Goal: Task Accomplishment & Management: Manage account settings

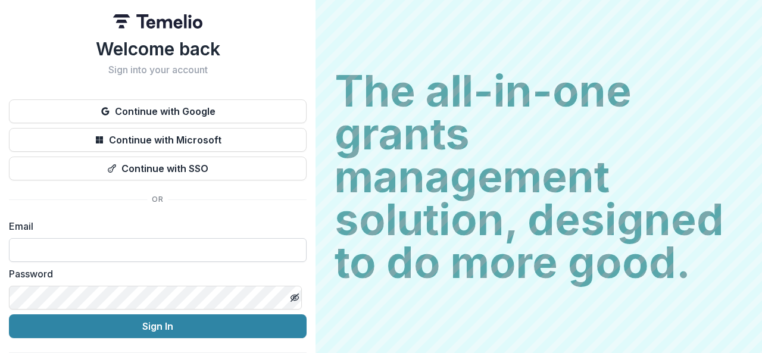
click at [88, 254] on input at bounding box center [158, 250] width 298 height 24
type input "**********"
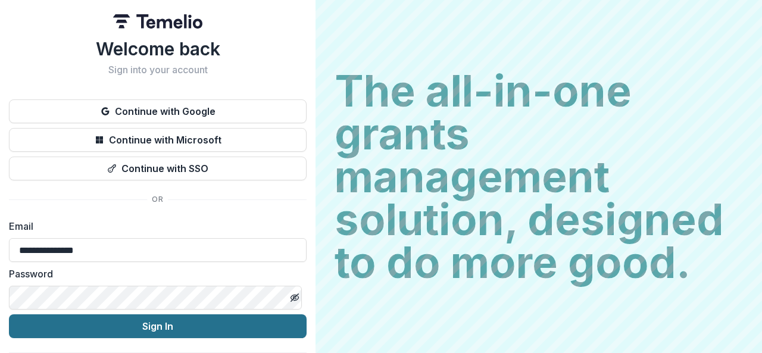
click at [124, 328] on button "Sign In" at bounding box center [158, 326] width 298 height 24
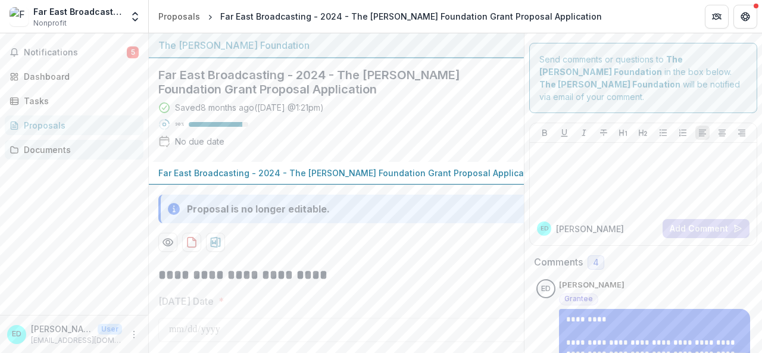
click at [55, 147] on div "Documents" at bounding box center [79, 149] width 110 height 13
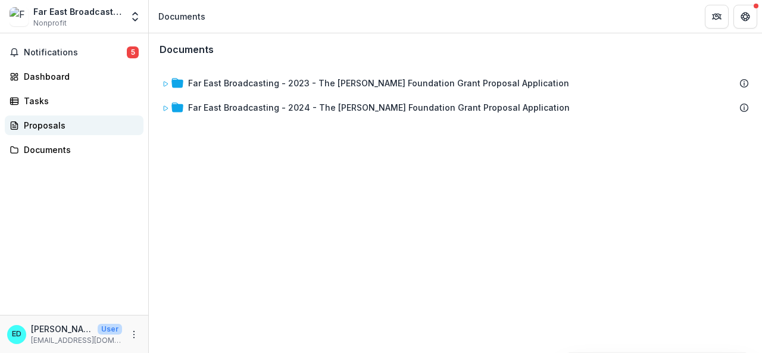
click at [45, 120] on div "Proposals" at bounding box center [79, 125] width 110 height 13
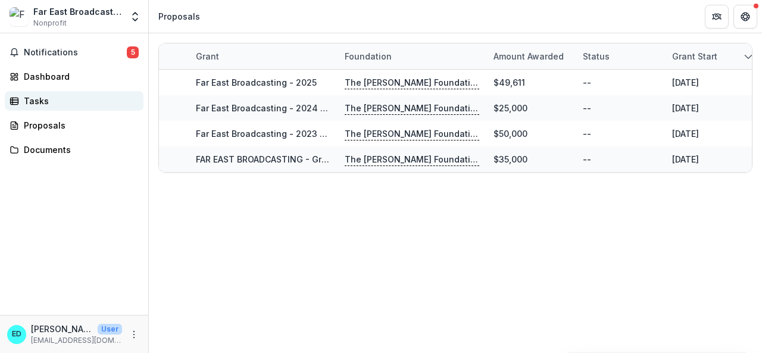
click at [34, 102] on div "Tasks" at bounding box center [79, 101] width 110 height 13
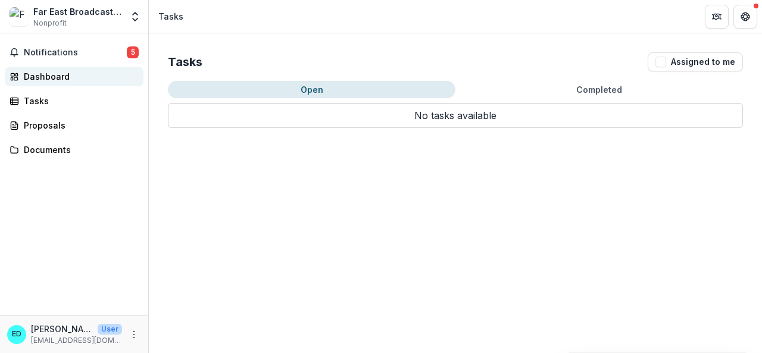
click at [32, 79] on div "Dashboard" at bounding box center [79, 76] width 110 height 13
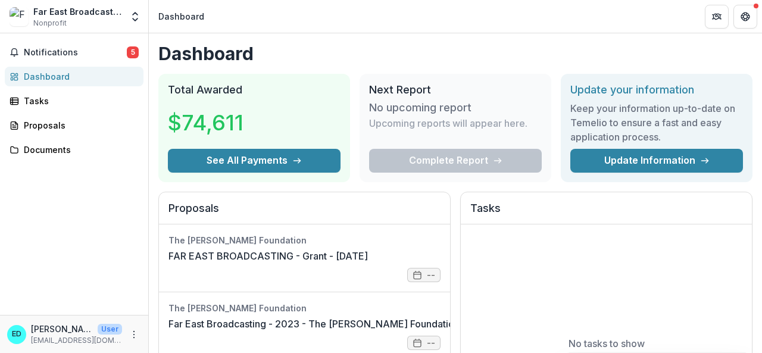
click at [432, 26] on header "Dashboard" at bounding box center [455, 16] width 613 height 33
click at [48, 15] on div "Far East Broadcasting" at bounding box center [77, 11] width 89 height 13
click at [135, 338] on icon "More" at bounding box center [134, 335] width 10 height 10
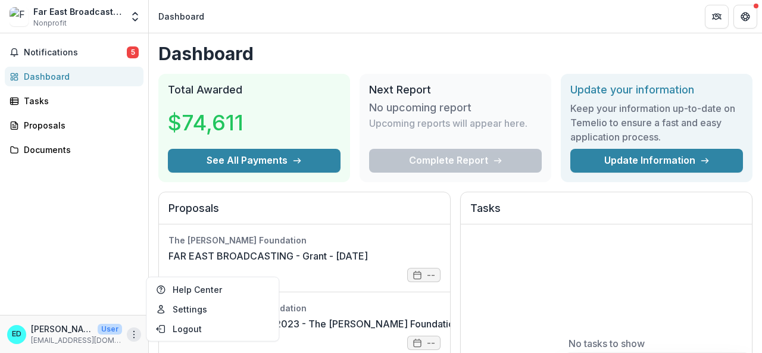
click at [135, 338] on icon "More" at bounding box center [134, 335] width 10 height 10
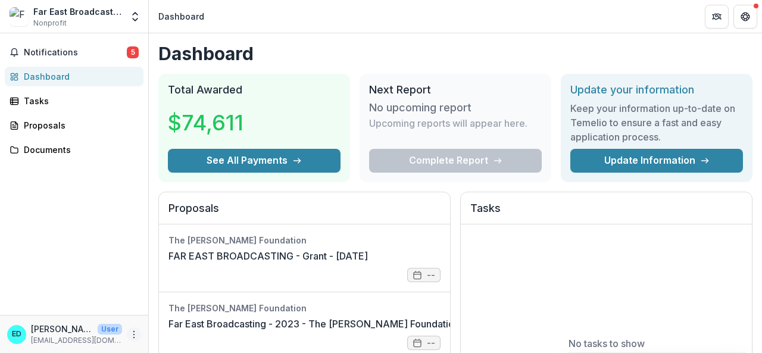
click at [132, 333] on icon "More" at bounding box center [134, 335] width 10 height 10
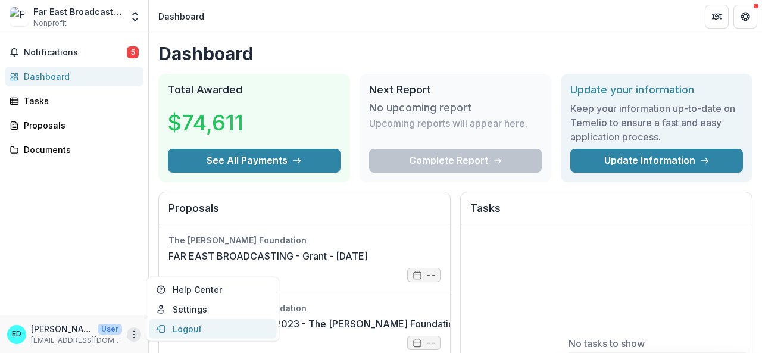
click at [167, 324] on button "Logout" at bounding box center [212, 329] width 127 height 20
